Goal: Information Seeking & Learning: Learn about a topic

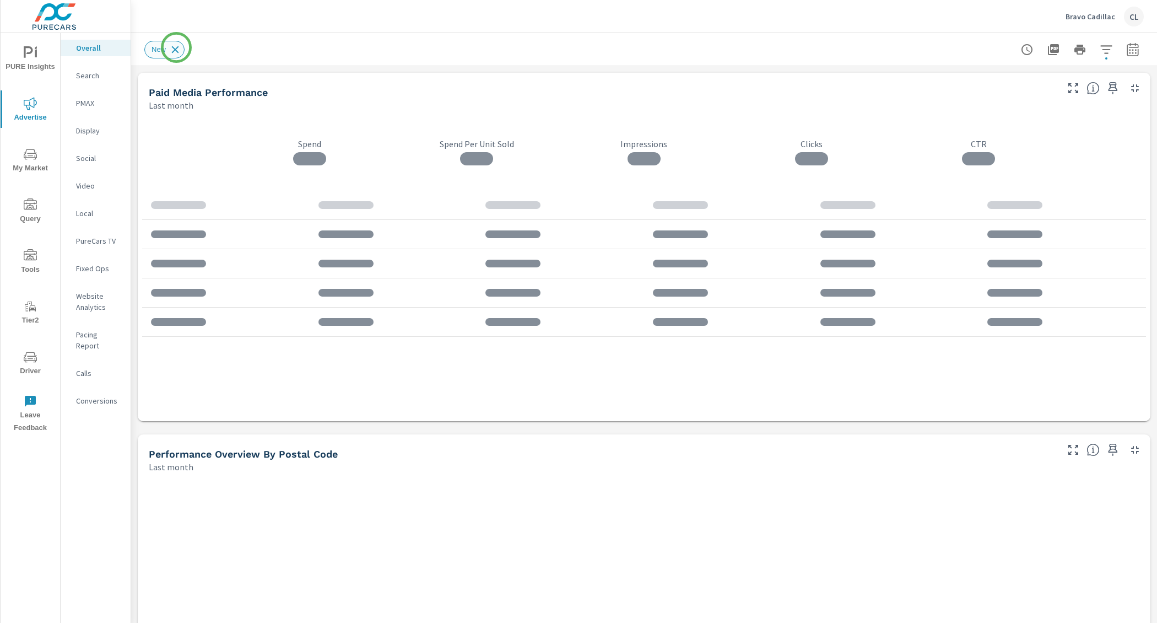
click at [176, 47] on icon at bounding box center [175, 50] width 12 height 12
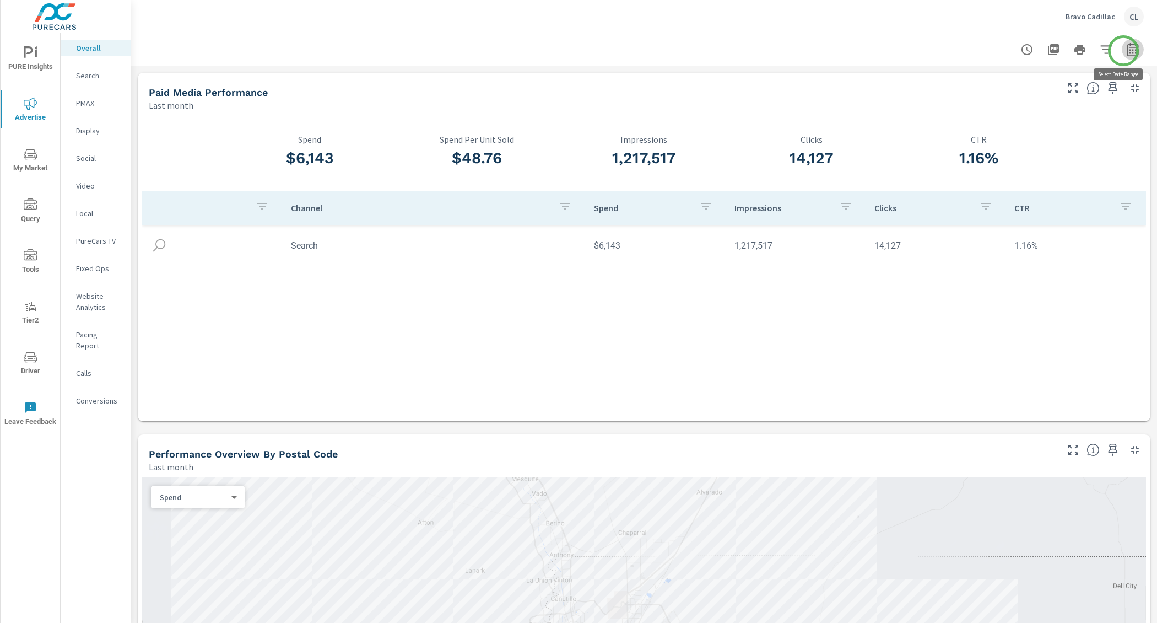
click at [1127, 51] on icon "button" at bounding box center [1133, 49] width 13 height 13
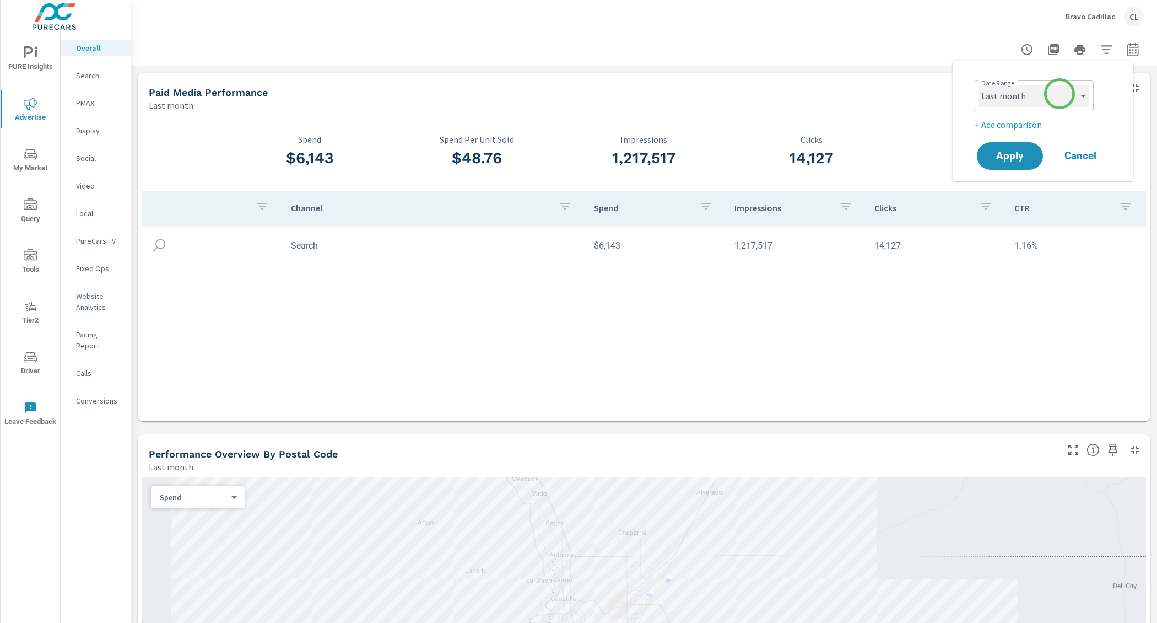
click at [1060, 94] on select "Custom Yesterday Last week Last 7 days Last 14 days Last 30 days Last 45 days L…" at bounding box center [1034, 96] width 110 height 22
click at [979, 85] on select "Custom Yesterday Last week Last 7 days Last 14 days Last 30 days Last 45 days L…" at bounding box center [1034, 96] width 110 height 22
select select "Last 30 days"
click at [1011, 124] on p "+ Add comparison" at bounding box center [1045, 124] width 141 height 13
select select "Previous period"
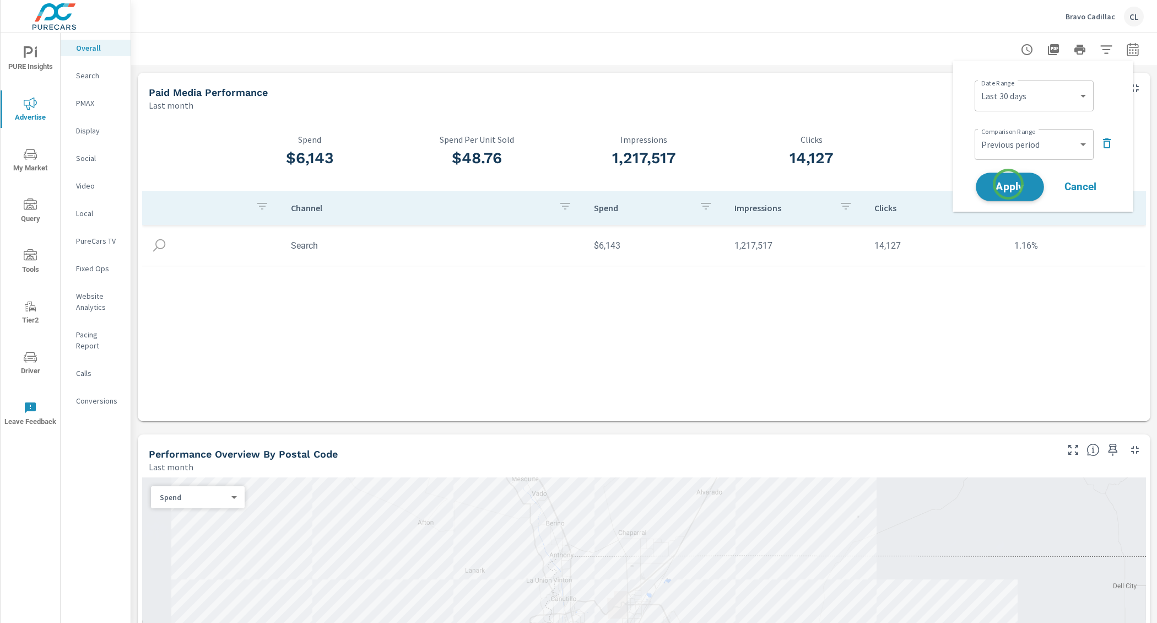
click at [1009, 184] on span "Apply" at bounding box center [1010, 187] width 45 height 10
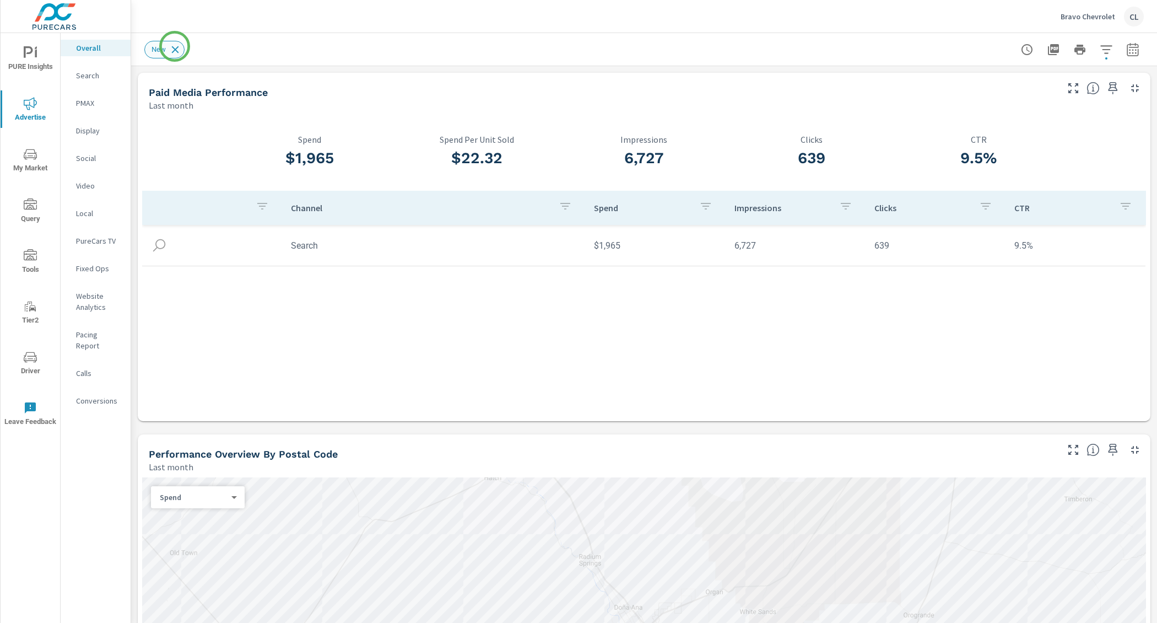
click at [175, 46] on icon at bounding box center [175, 50] width 12 height 12
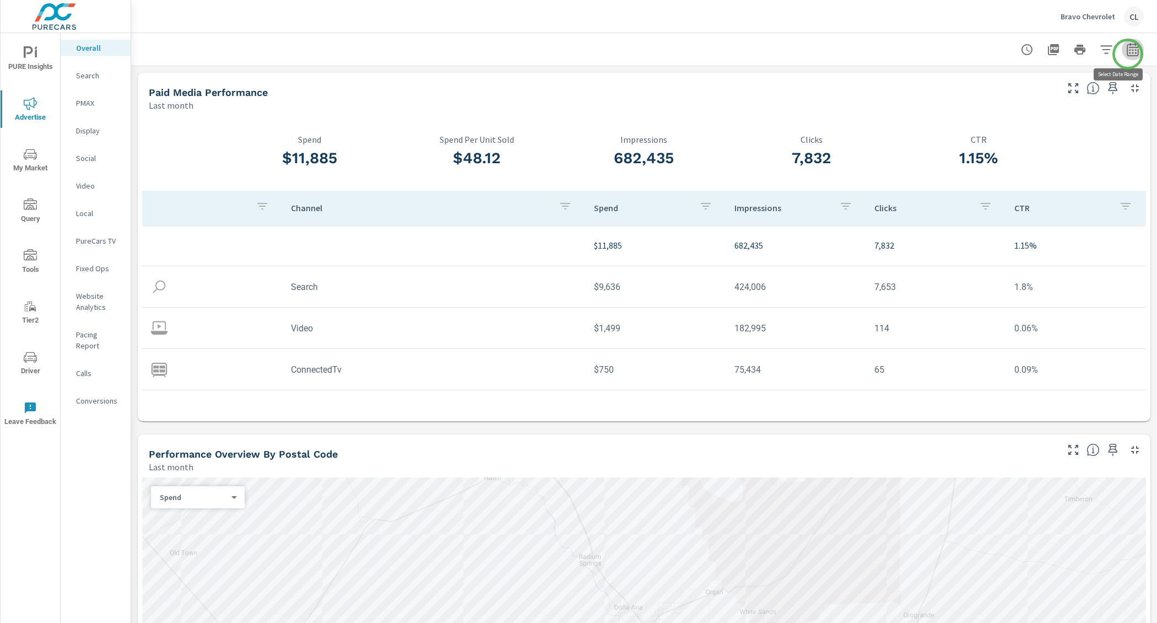
click at [1128, 54] on icon "button" at bounding box center [1133, 49] width 13 height 13
select select "Last month"
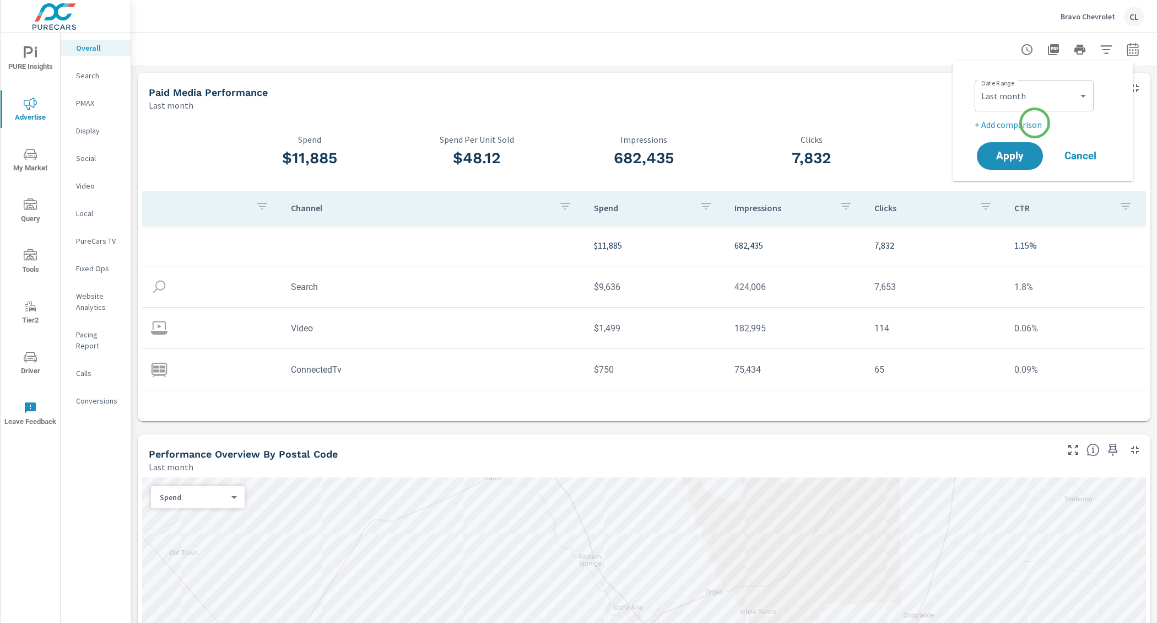
click at [1035, 123] on p "+ Add comparison" at bounding box center [1045, 124] width 141 height 13
select select "Previous period"
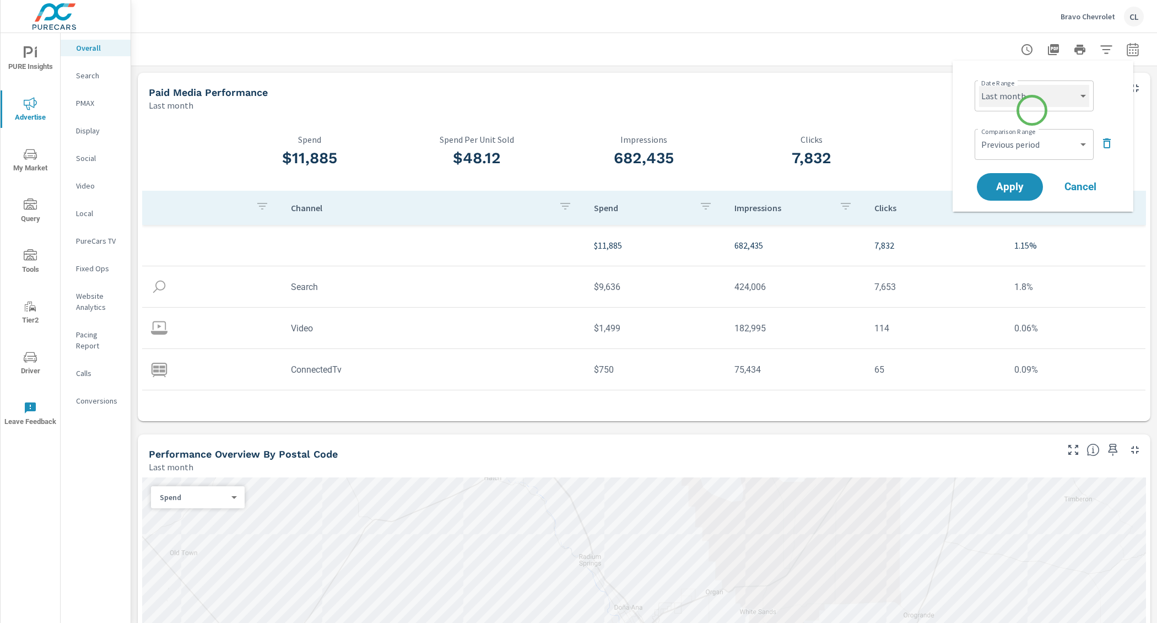
click at [1032, 93] on select "Custom Yesterday Last week Last 7 days Last 14 days Last 30 days Last 45 days L…" at bounding box center [1034, 96] width 110 height 22
click at [979, 85] on select "Custom Yesterday Last week Last 7 days Last 14 days Last 30 days Last 45 days L…" at bounding box center [1034, 96] width 110 height 22
select select "Last 30 days"
click at [1014, 178] on button "Apply" at bounding box center [1010, 187] width 68 height 29
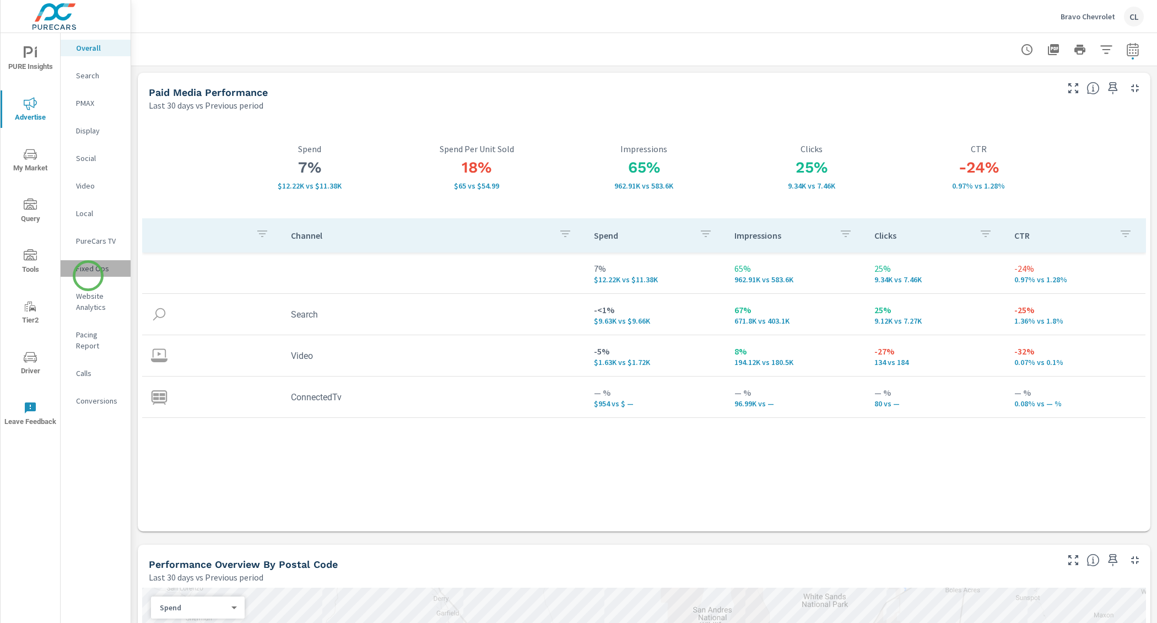
click at [88, 276] on div "Fixed Ops" at bounding box center [96, 268] width 70 height 17
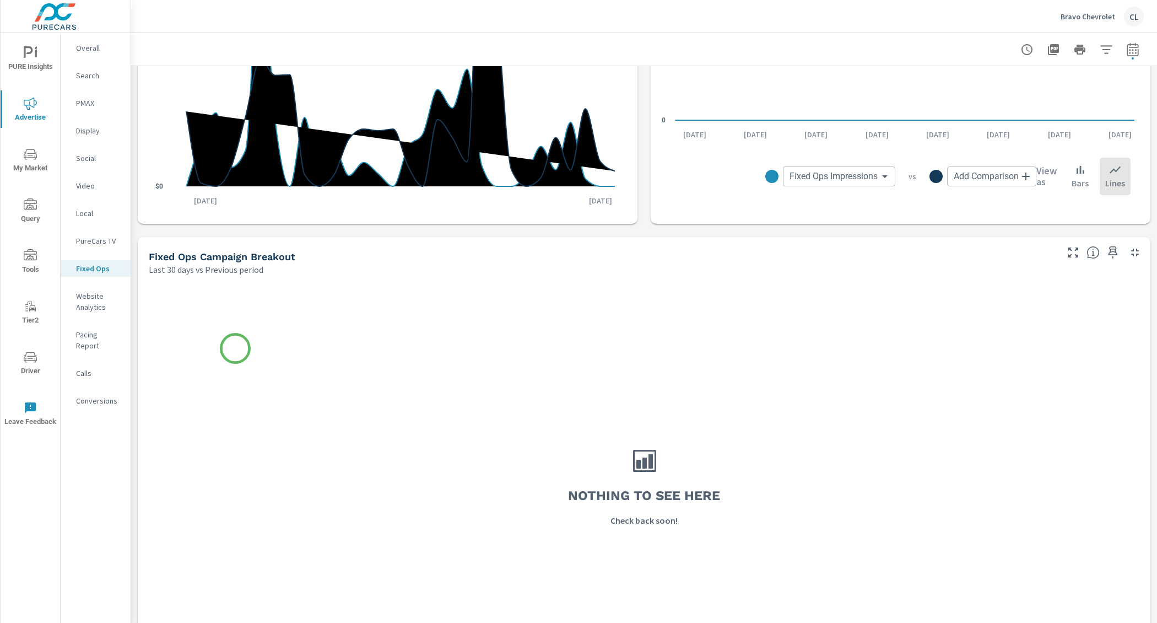
scroll to position [505, 0]
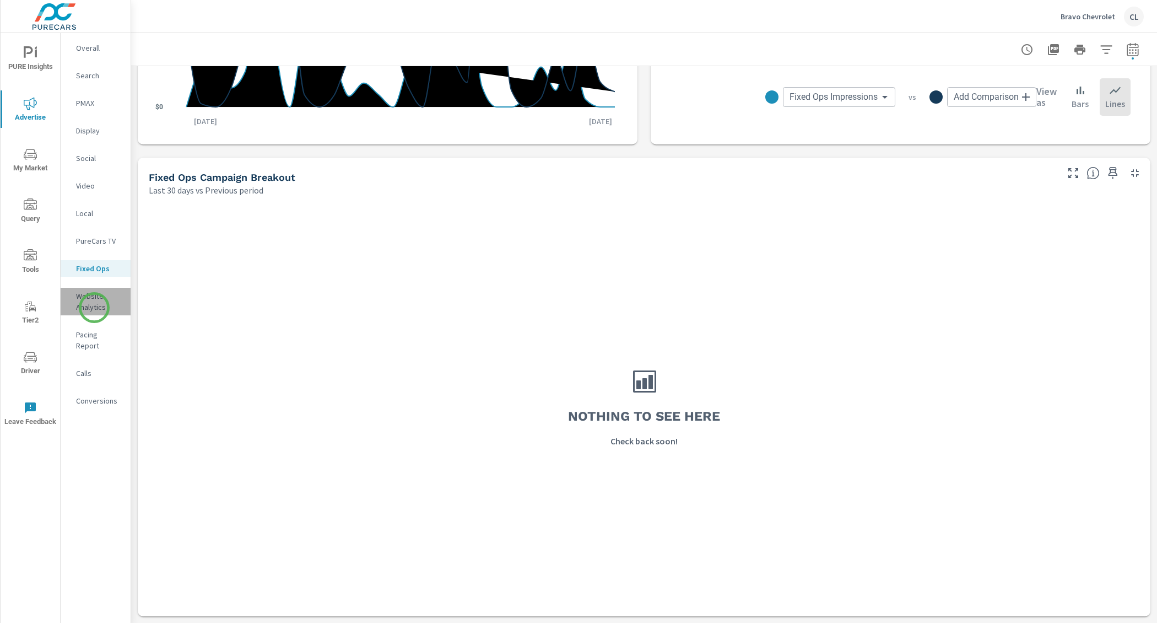
click at [94, 308] on p "Website Analytics" at bounding box center [99, 301] width 46 height 22
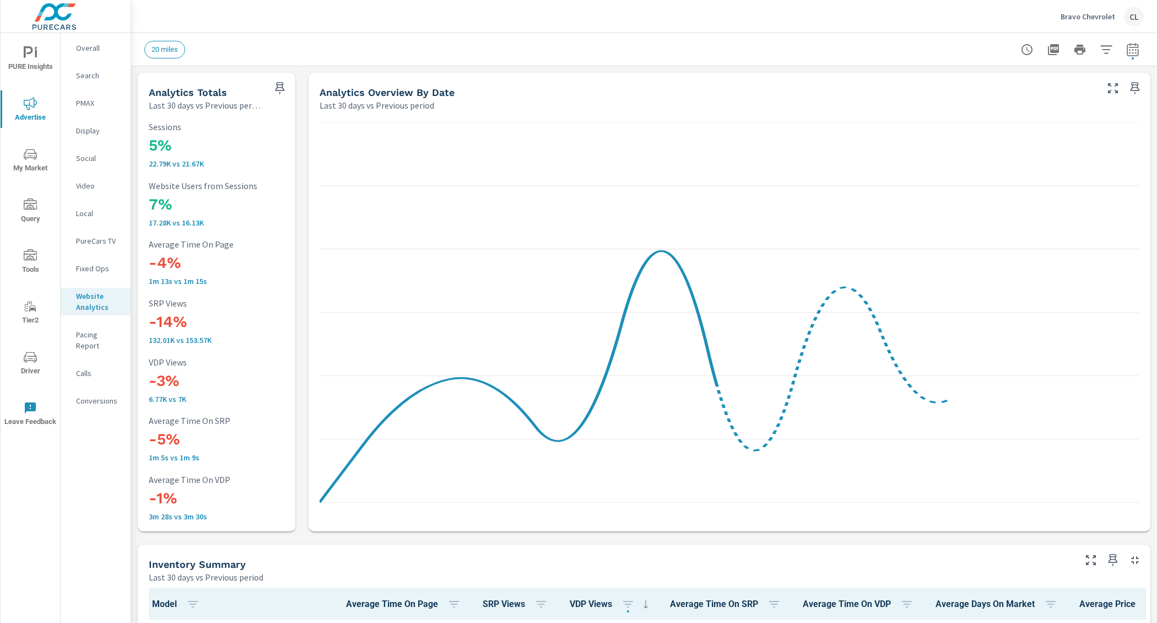
scroll to position [1, 0]
click at [1100, 48] on icon "button" at bounding box center [1106, 49] width 13 height 13
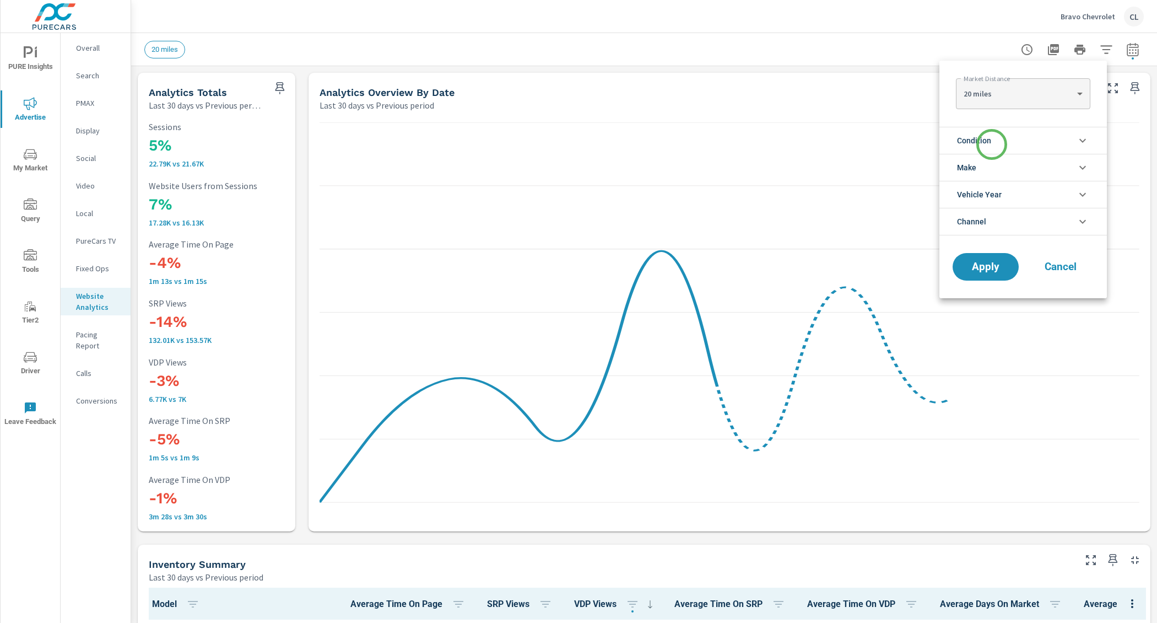
click at [992, 144] on li "Condition" at bounding box center [1024, 140] width 168 height 27
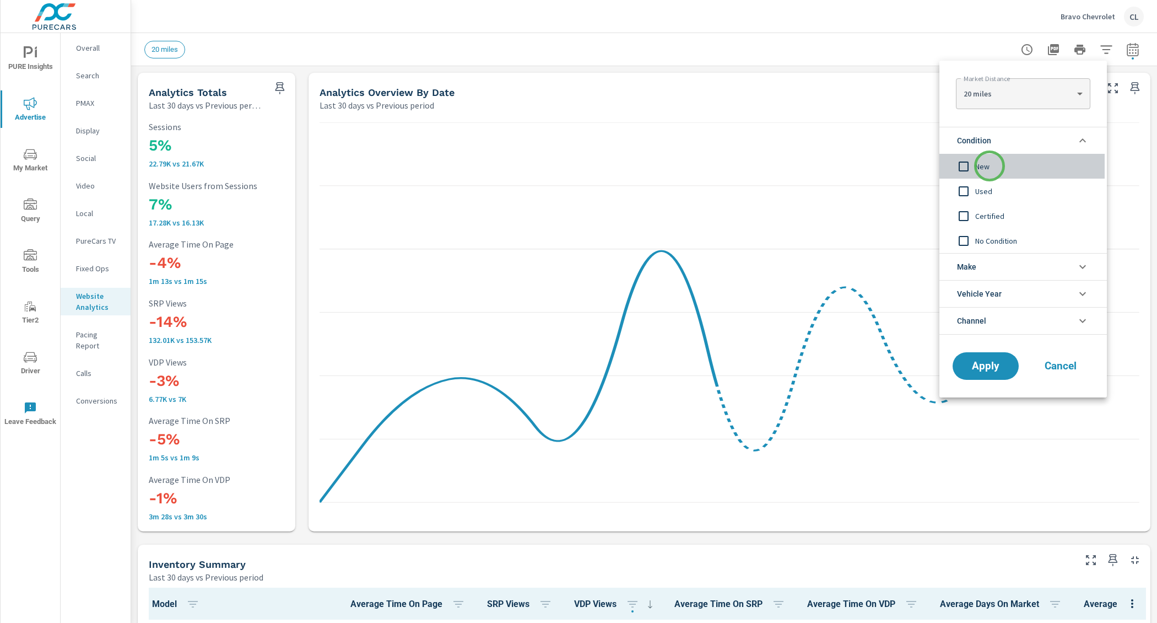
drag, startPoint x: 990, startPoint y: 166, endPoint x: 1000, endPoint y: 254, distance: 88.7
click at [990, 175] on div "New" at bounding box center [1022, 166] width 165 height 25
click at [1008, 275] on li "Make" at bounding box center [1024, 266] width 168 height 27
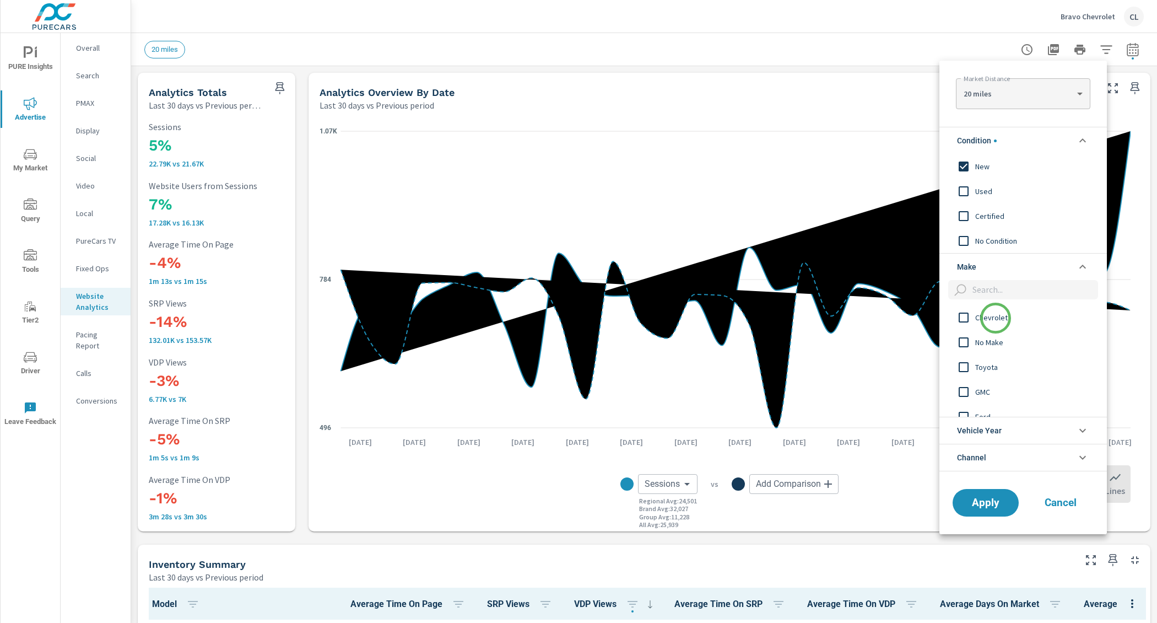
click at [996, 318] on span "Chevrolet" at bounding box center [1036, 317] width 121 height 13
click at [983, 510] on button "Apply" at bounding box center [986, 502] width 68 height 29
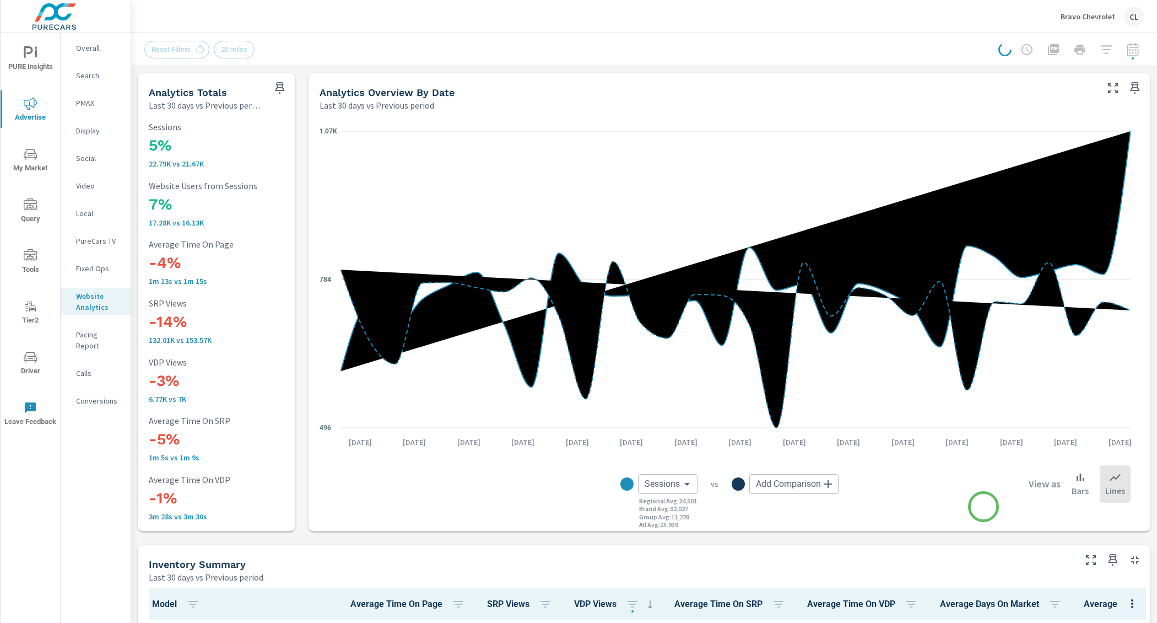
click at [999, 312] on span "Apply" at bounding box center [1016, 309] width 34 height 6
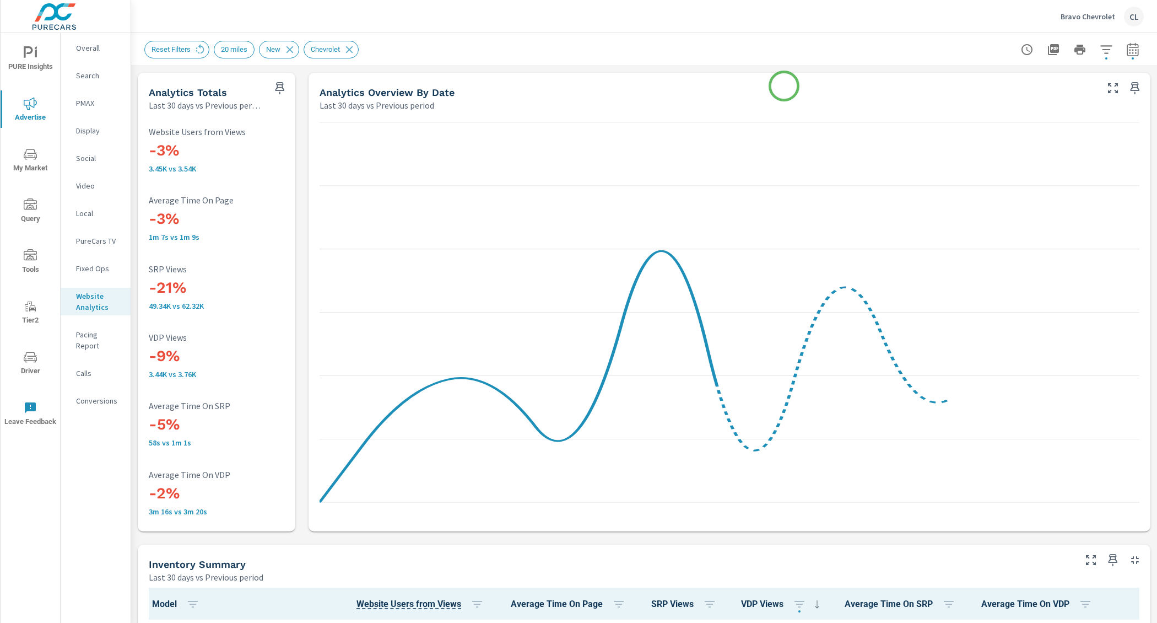
scroll to position [1, 0]
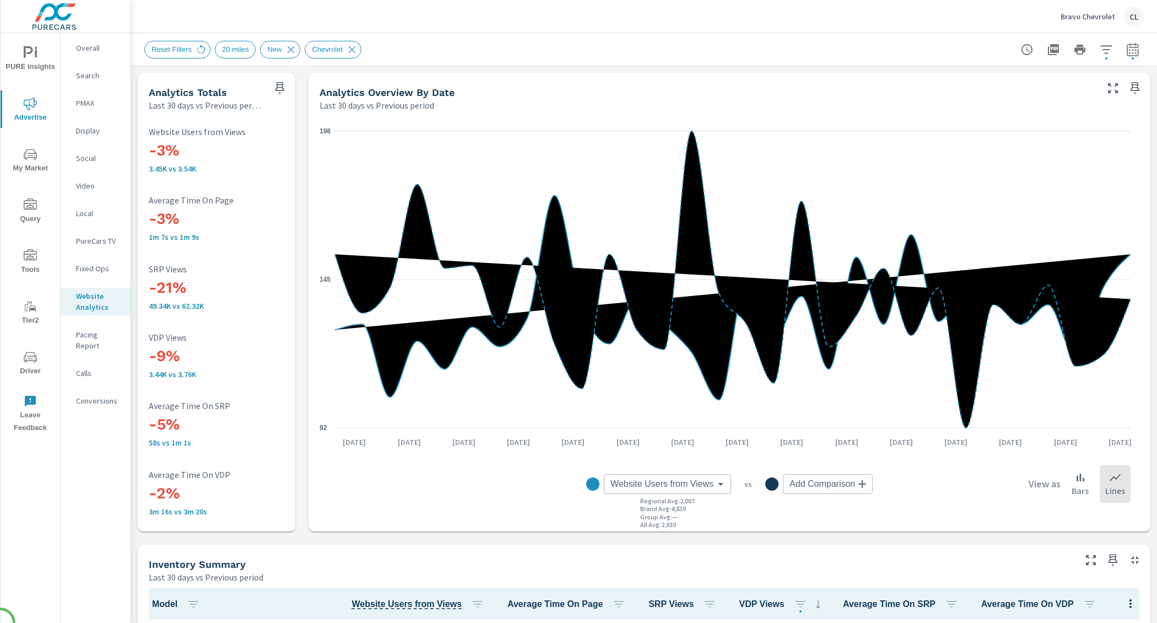
scroll to position [1, 0]
click at [93, 395] on p "Conversions" at bounding box center [99, 400] width 46 height 11
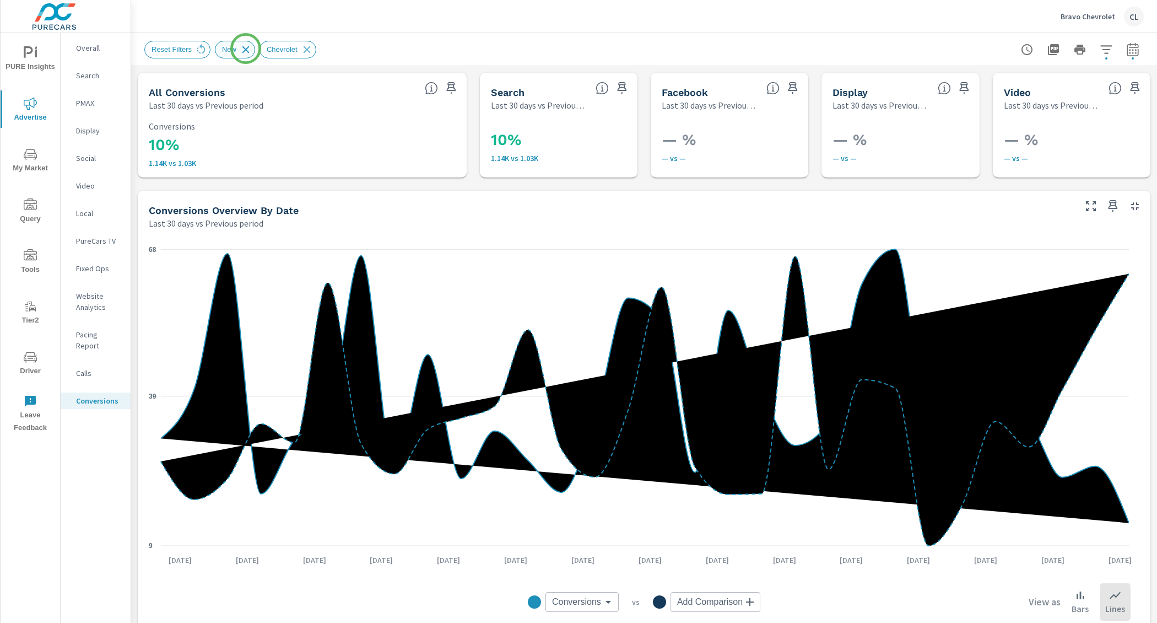
click at [246, 49] on icon at bounding box center [246, 49] width 7 height 7
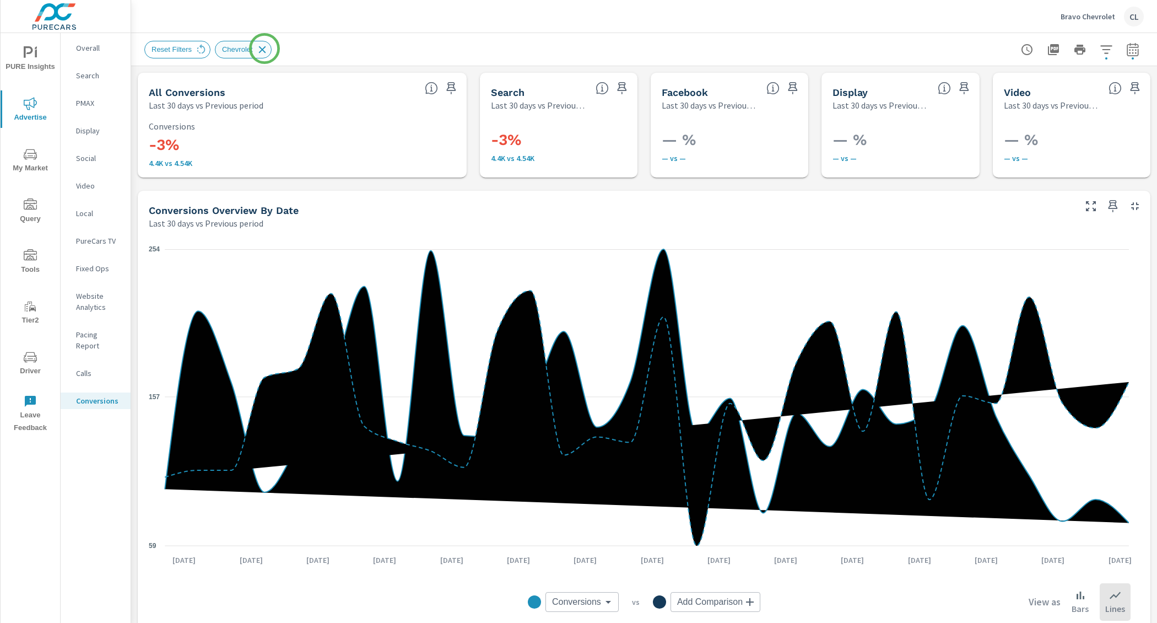
click at [265, 49] on icon at bounding box center [261, 49] width 7 height 7
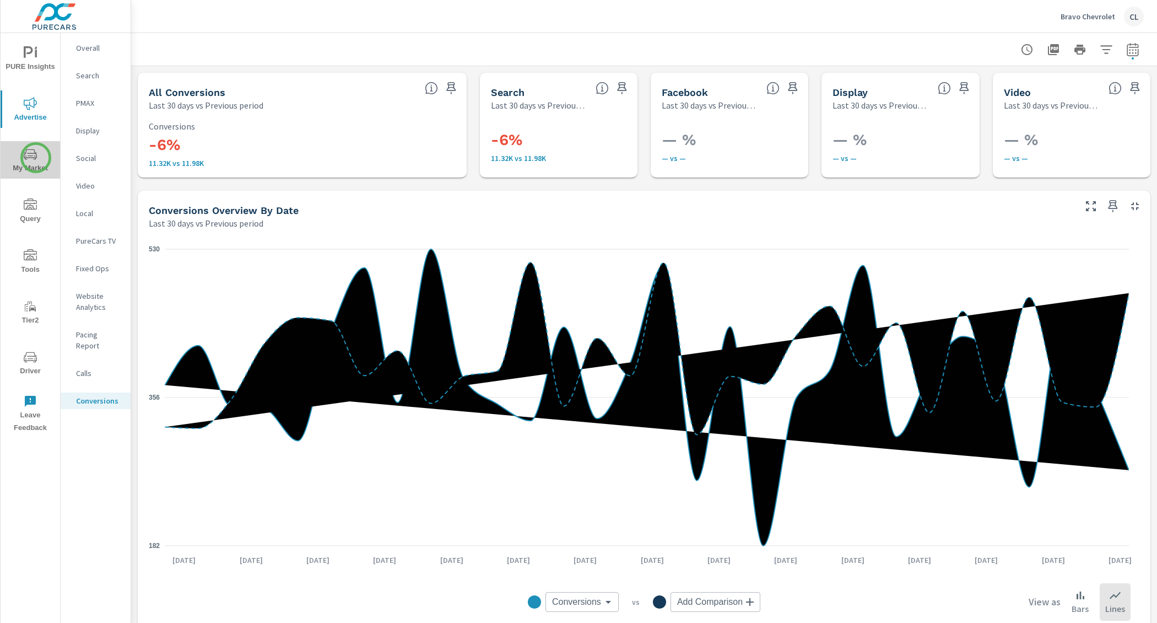
click at [36, 158] on icon "nav menu" at bounding box center [30, 154] width 13 height 10
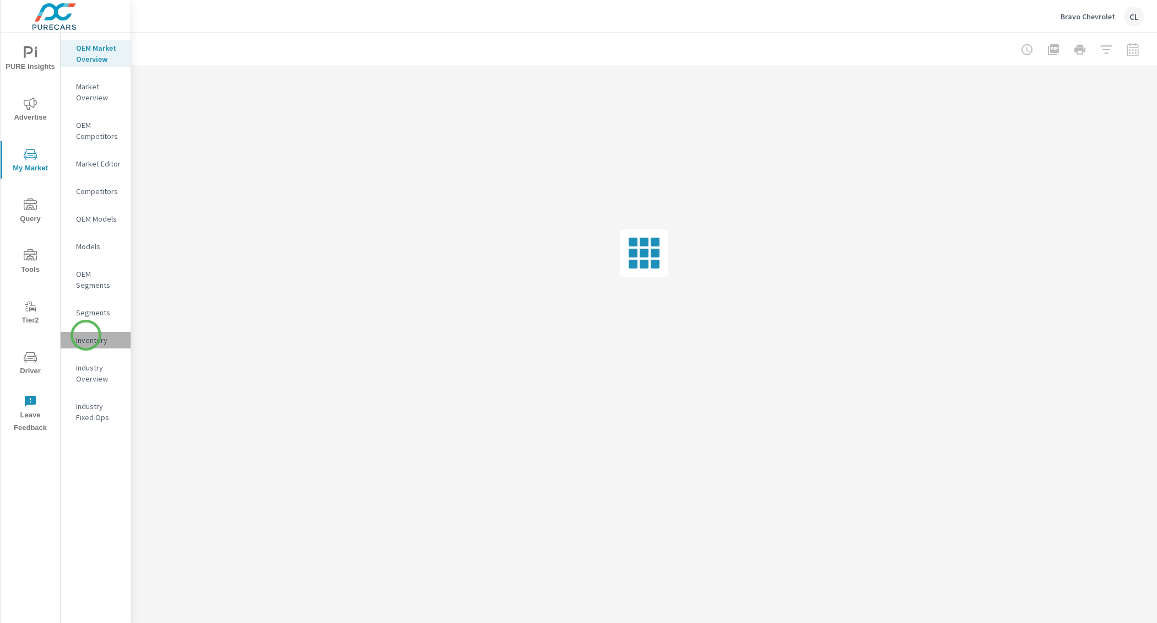
click at [86, 335] on p "Inventory" at bounding box center [99, 340] width 46 height 11
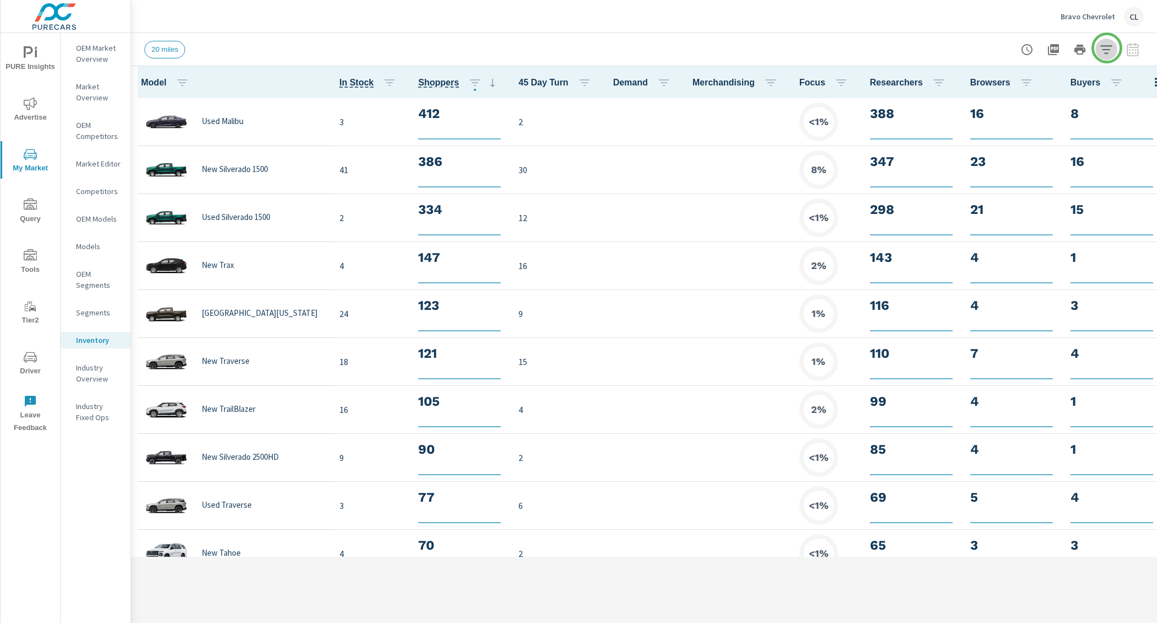
click at [1107, 48] on icon "button" at bounding box center [1106, 49] width 13 height 13
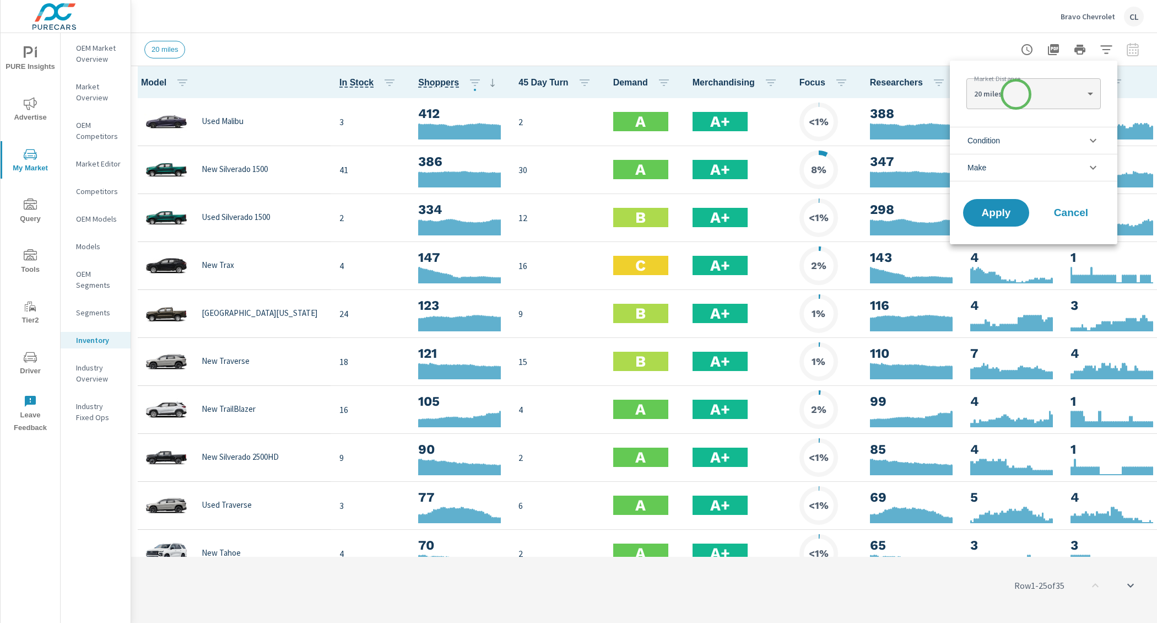
click at [997, 138] on span "Condition" at bounding box center [984, 140] width 33 height 26
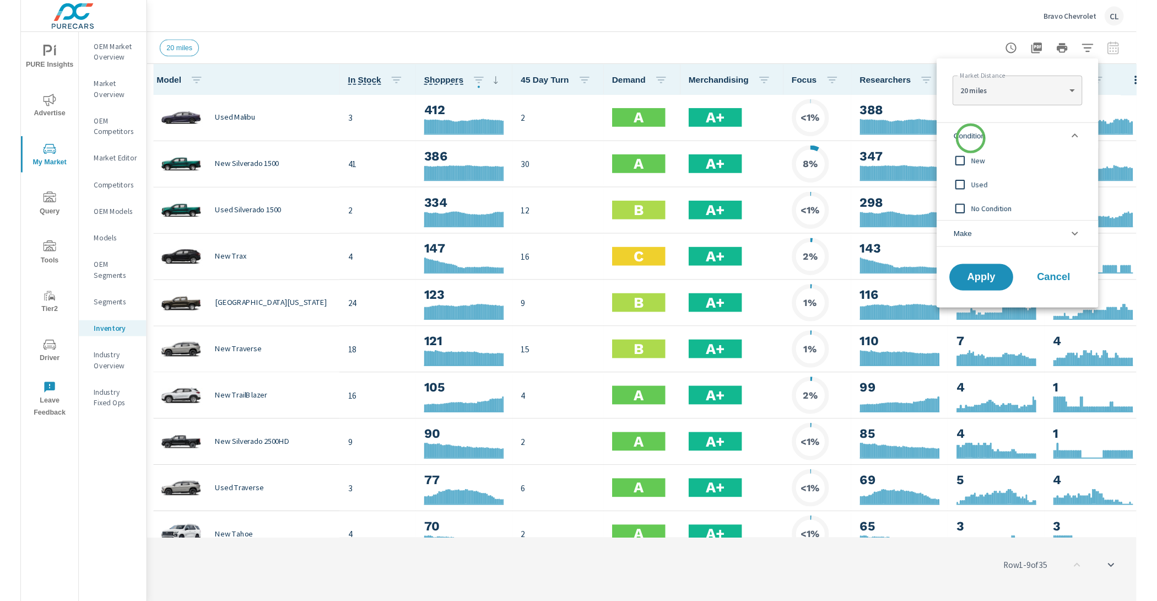
scroll to position [1, 0]
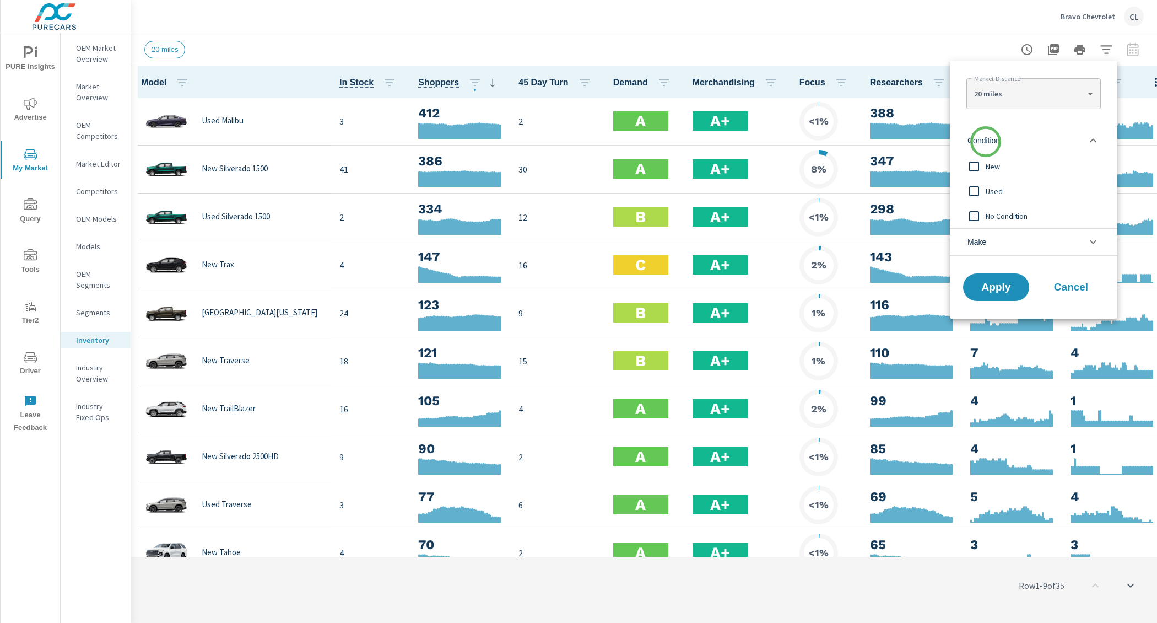
click at [986, 142] on span "Condition" at bounding box center [984, 140] width 33 height 26
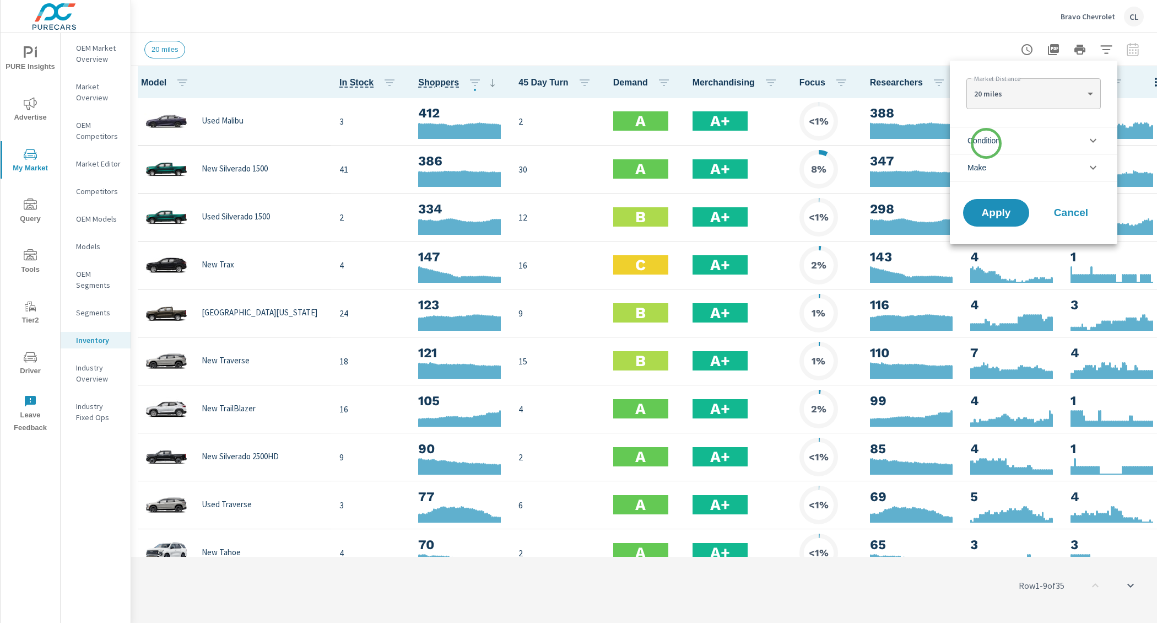
click at [987, 139] on span "Condition" at bounding box center [984, 140] width 33 height 26
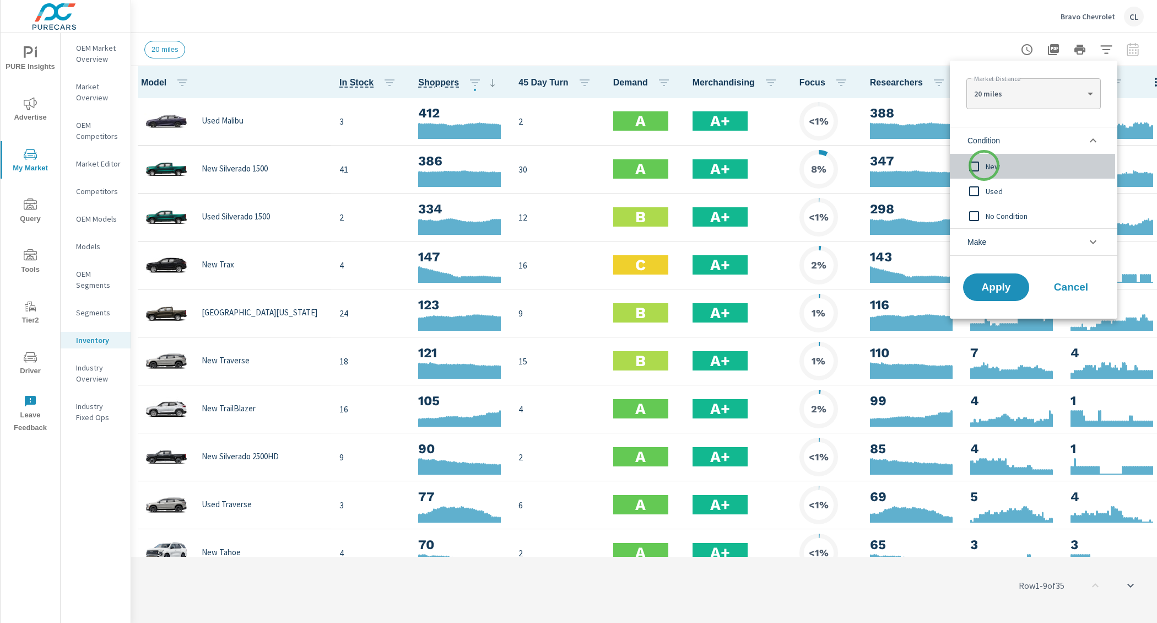
click at [984, 165] on input "filter options" at bounding box center [974, 166] width 23 height 23
click at [993, 142] on span "Condition" at bounding box center [987, 140] width 38 height 26
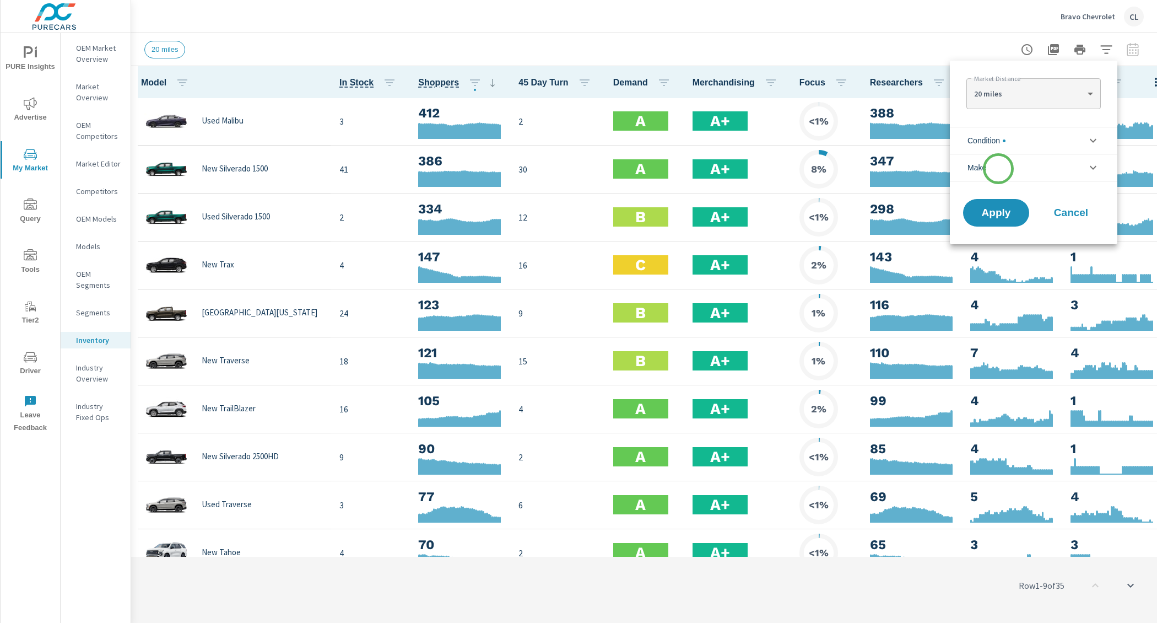
click at [999, 169] on li "Make" at bounding box center [1034, 168] width 168 height 28
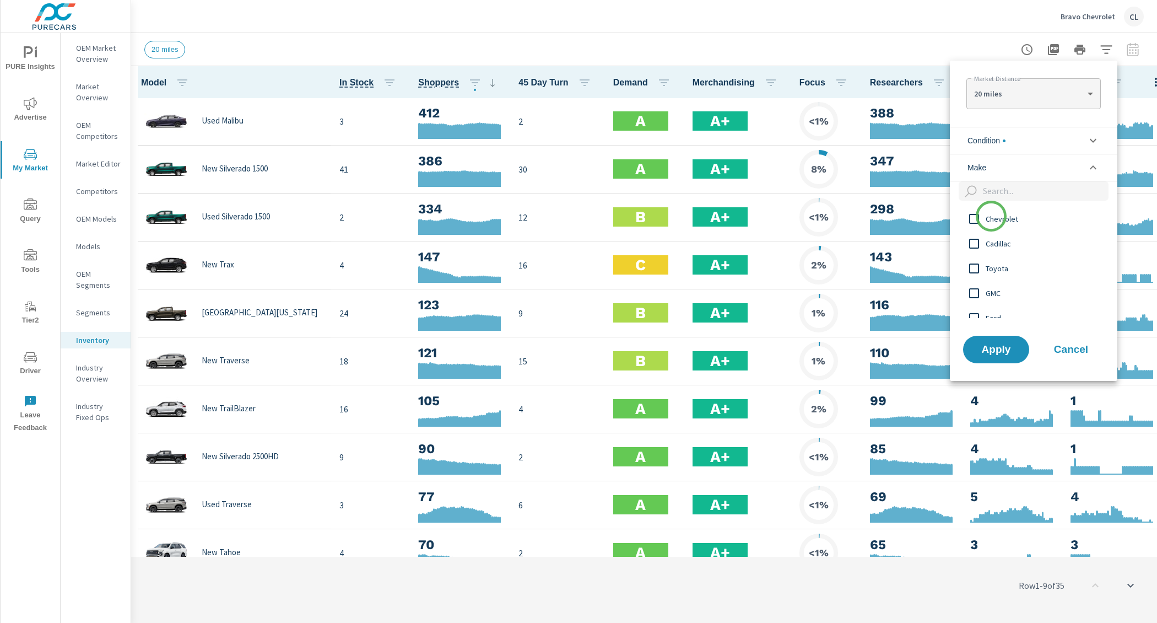
click at [992, 221] on span "Chevrolet" at bounding box center [1046, 218] width 121 height 13
click at [1002, 345] on span "Apply" at bounding box center [996, 349] width 45 height 10
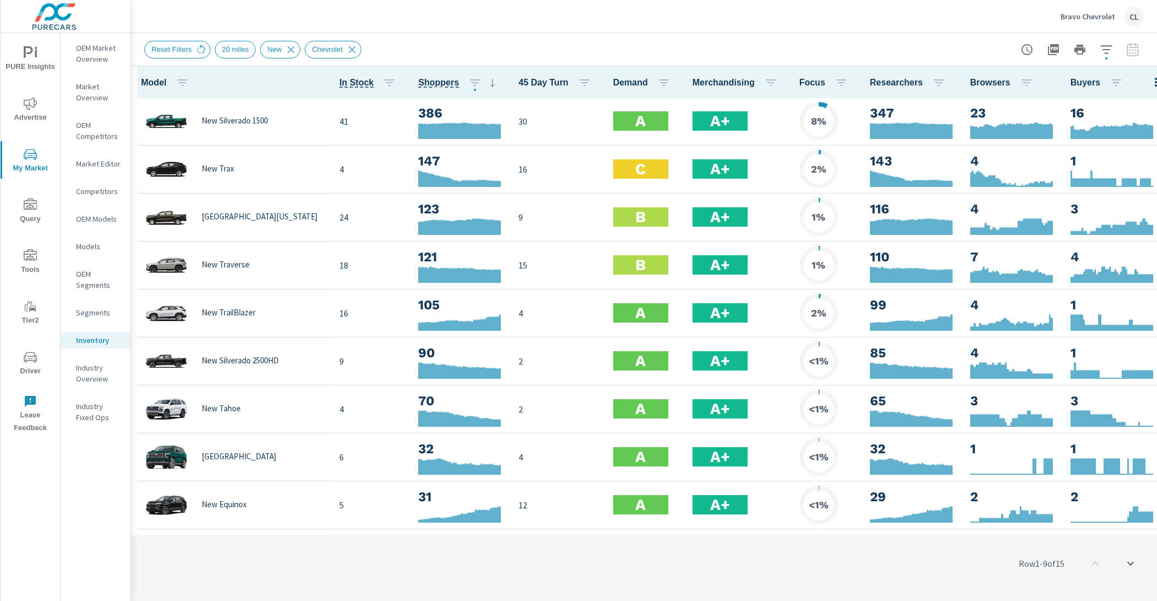
scroll to position [1, 0]
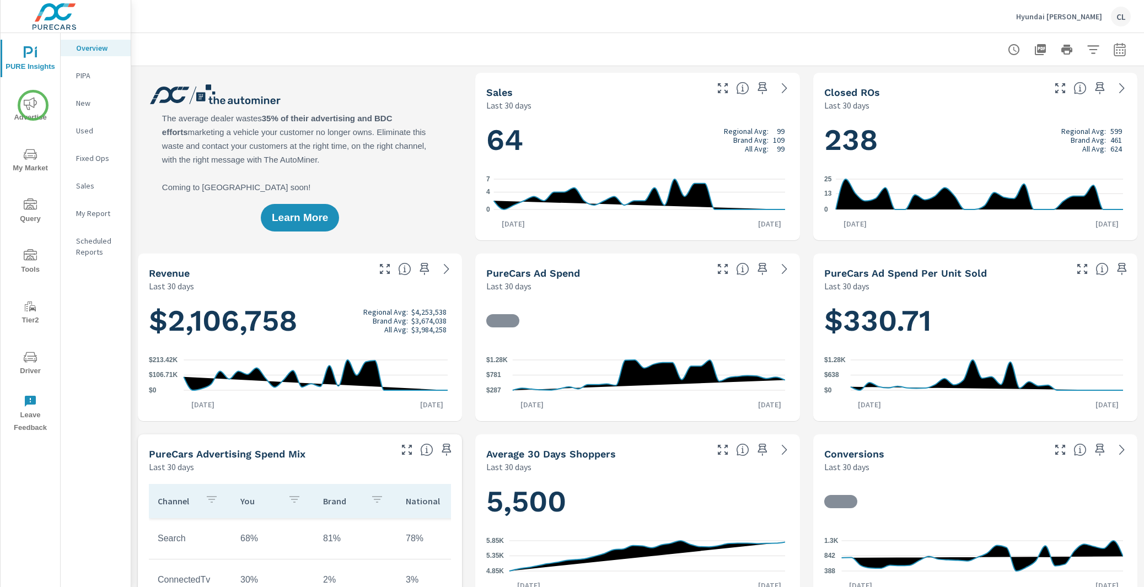
click at [28, 112] on span "Advertise" at bounding box center [30, 110] width 53 height 27
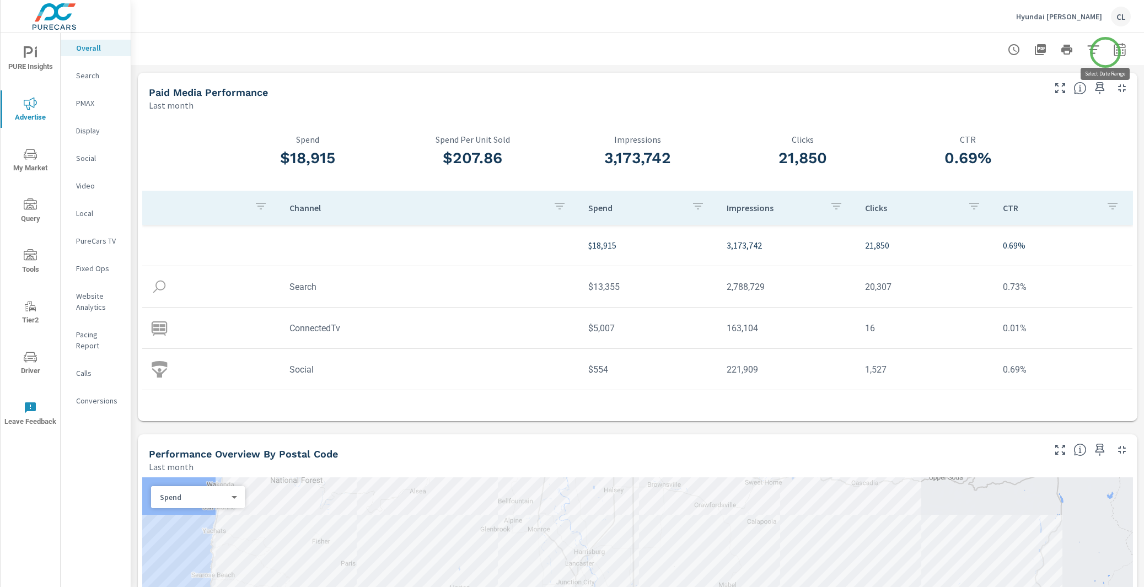
click at [1113, 51] on icon "button" at bounding box center [1119, 49] width 13 height 13
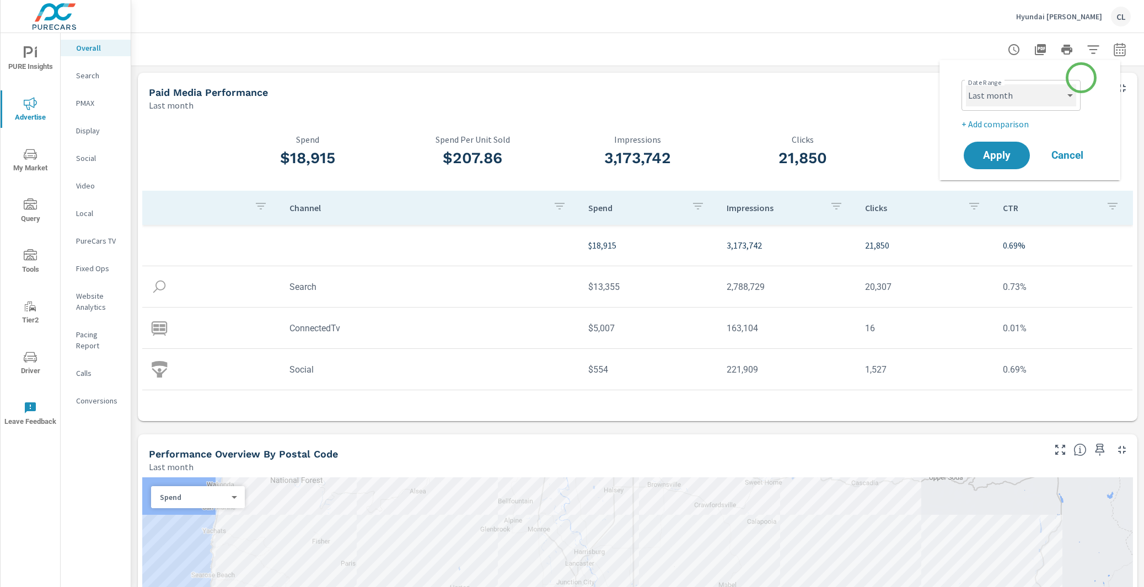
click at [1067, 90] on select "Custom [DATE] Last week Last 7 days Last 14 days Last 30 days Last 45 days Last…" at bounding box center [1021, 95] width 110 height 22
click at [966, 84] on select "Custom [DATE] Last week Last 7 days Last 14 days Last 30 days Last 45 days Last…" at bounding box center [1021, 95] width 110 height 22
select select "Month to date"
click at [988, 164] on button "Apply" at bounding box center [996, 155] width 68 height 29
